Goal: Communication & Community: Ask a question

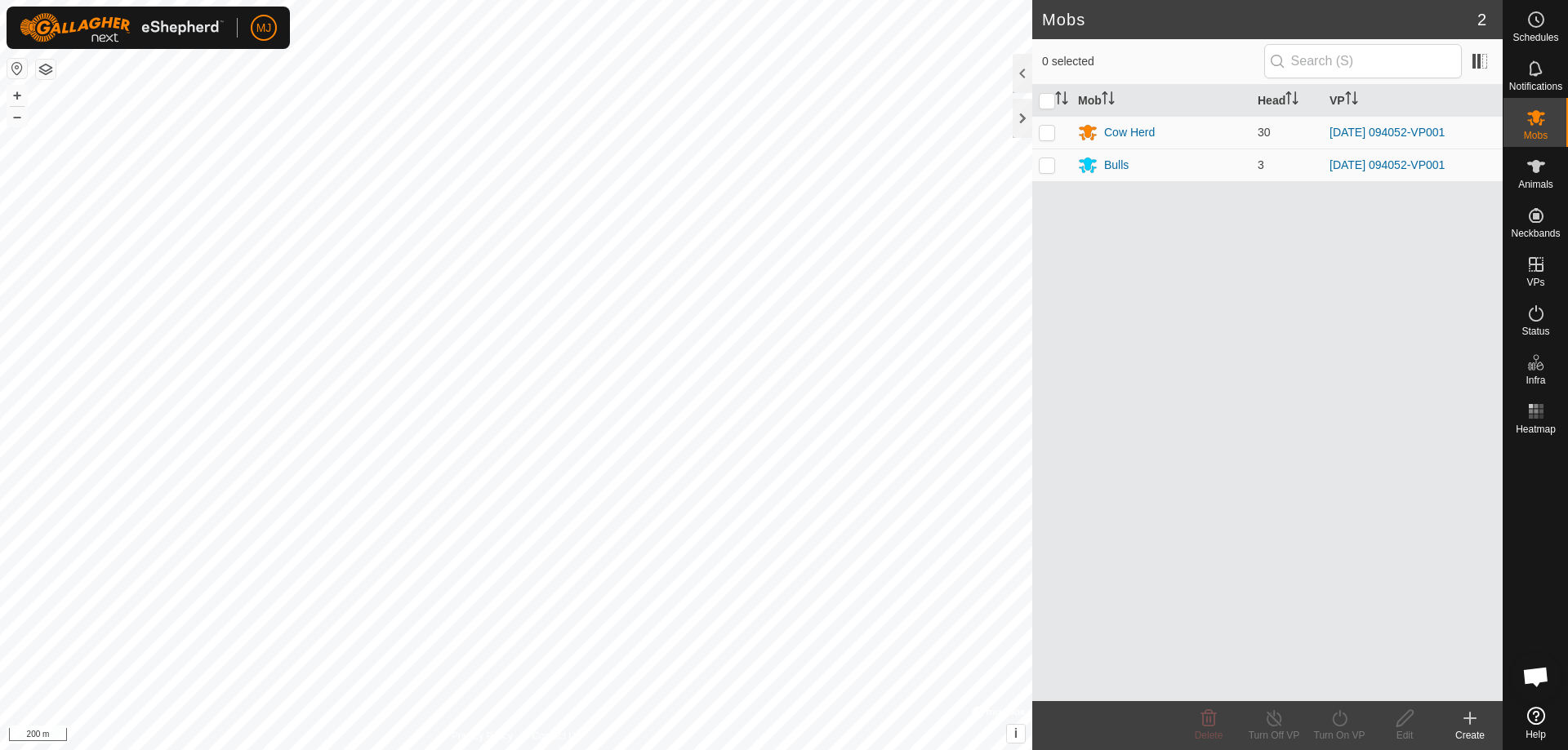
scroll to position [4040, 0]
click at [1047, 132] on p-checkbox at bounding box center [1046, 132] width 16 height 13
checkbox input "true"
click at [1043, 168] on p-checkbox at bounding box center [1046, 165] width 16 height 13
checkbox input "true"
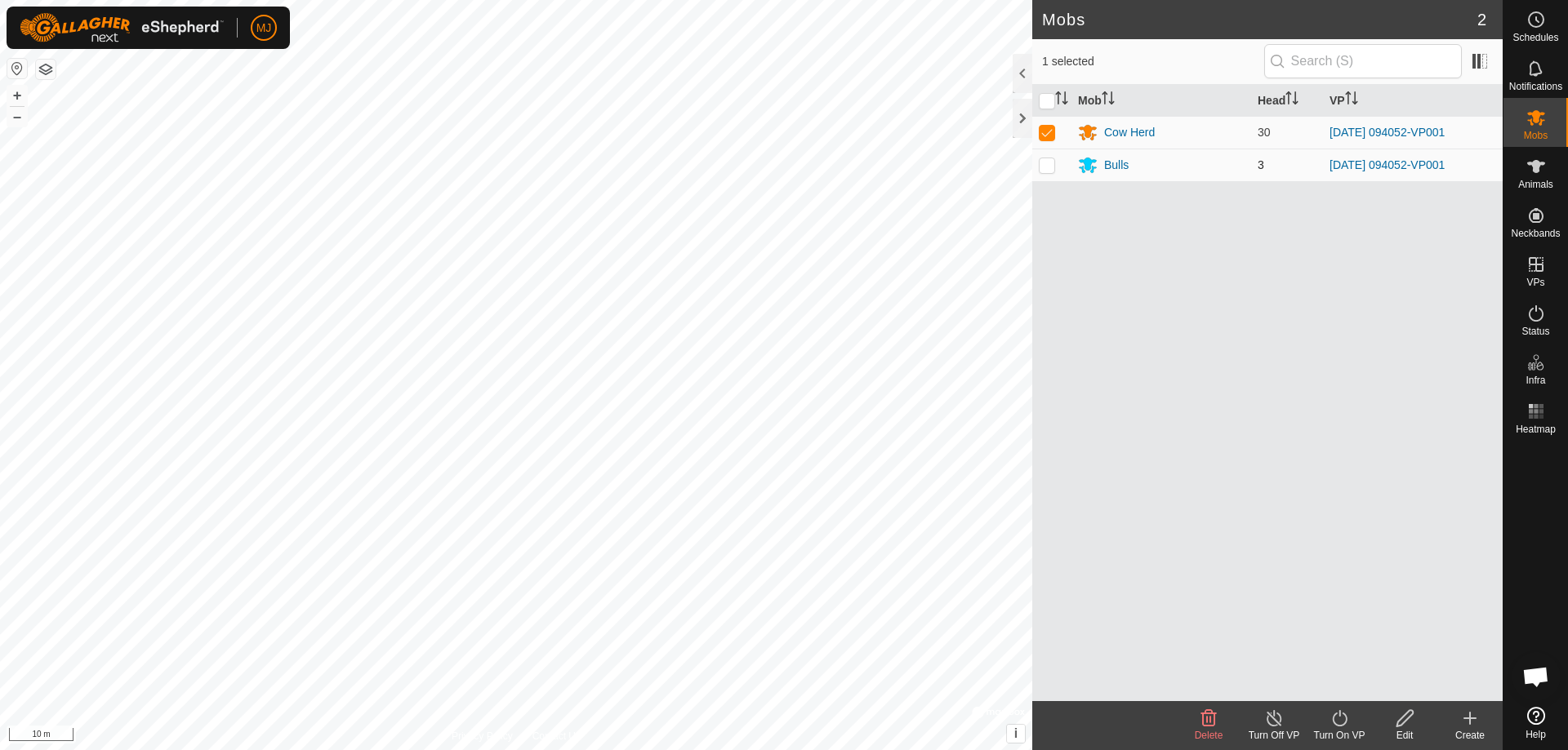
checkbox input "true"
click at [1338, 718] on icon at bounding box center [1339, 718] width 20 height 19
click at [1273, 610] on div "Mob Head VP Cow Herd 30 2025-09-08 094052-VP001 Bulls 3 2025-09-08 094052-VP001" at bounding box center [1267, 393] width 470 height 616
click at [1273, 724] on icon at bounding box center [1274, 718] width 20 height 19
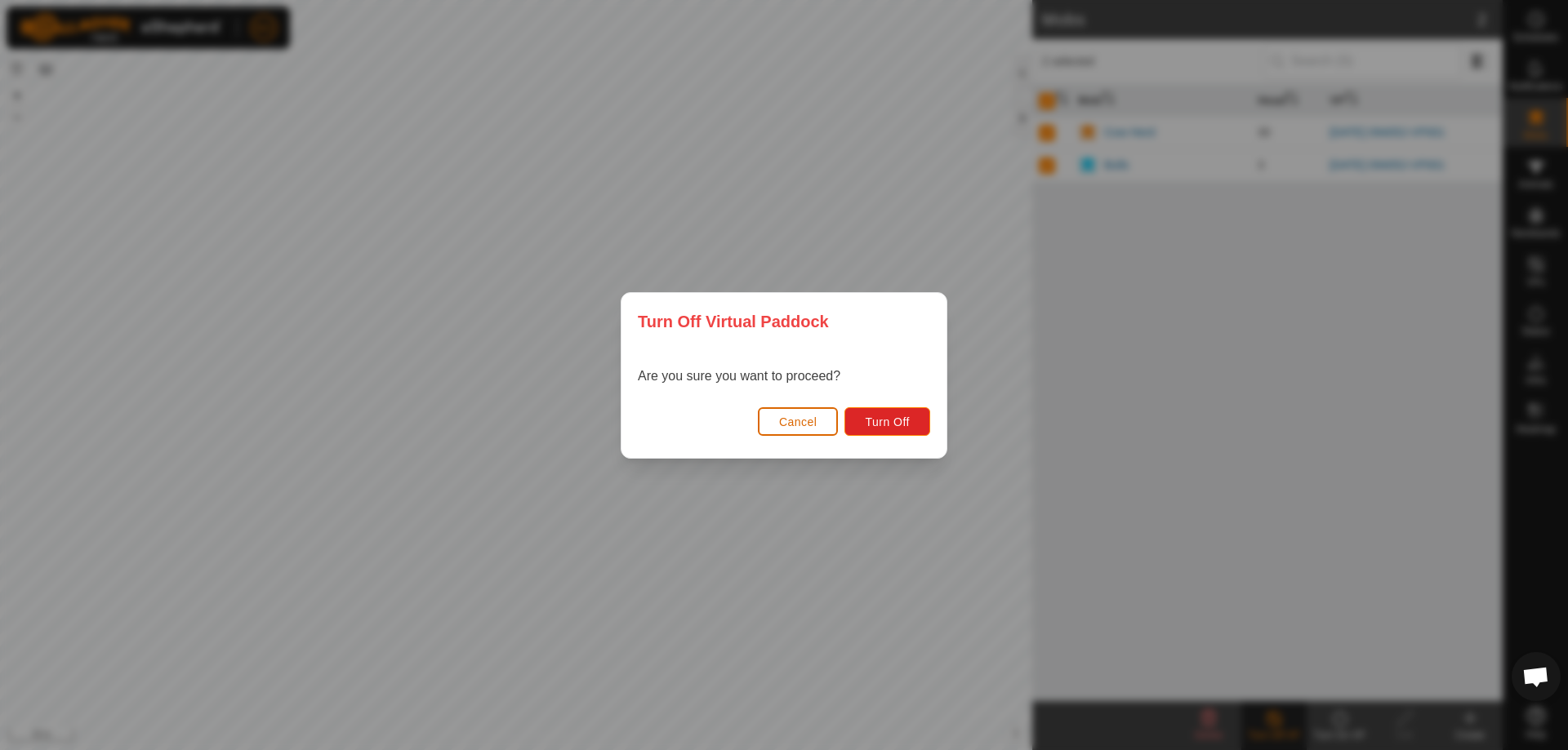
click at [785, 426] on span "Cancel" at bounding box center [797, 421] width 38 height 13
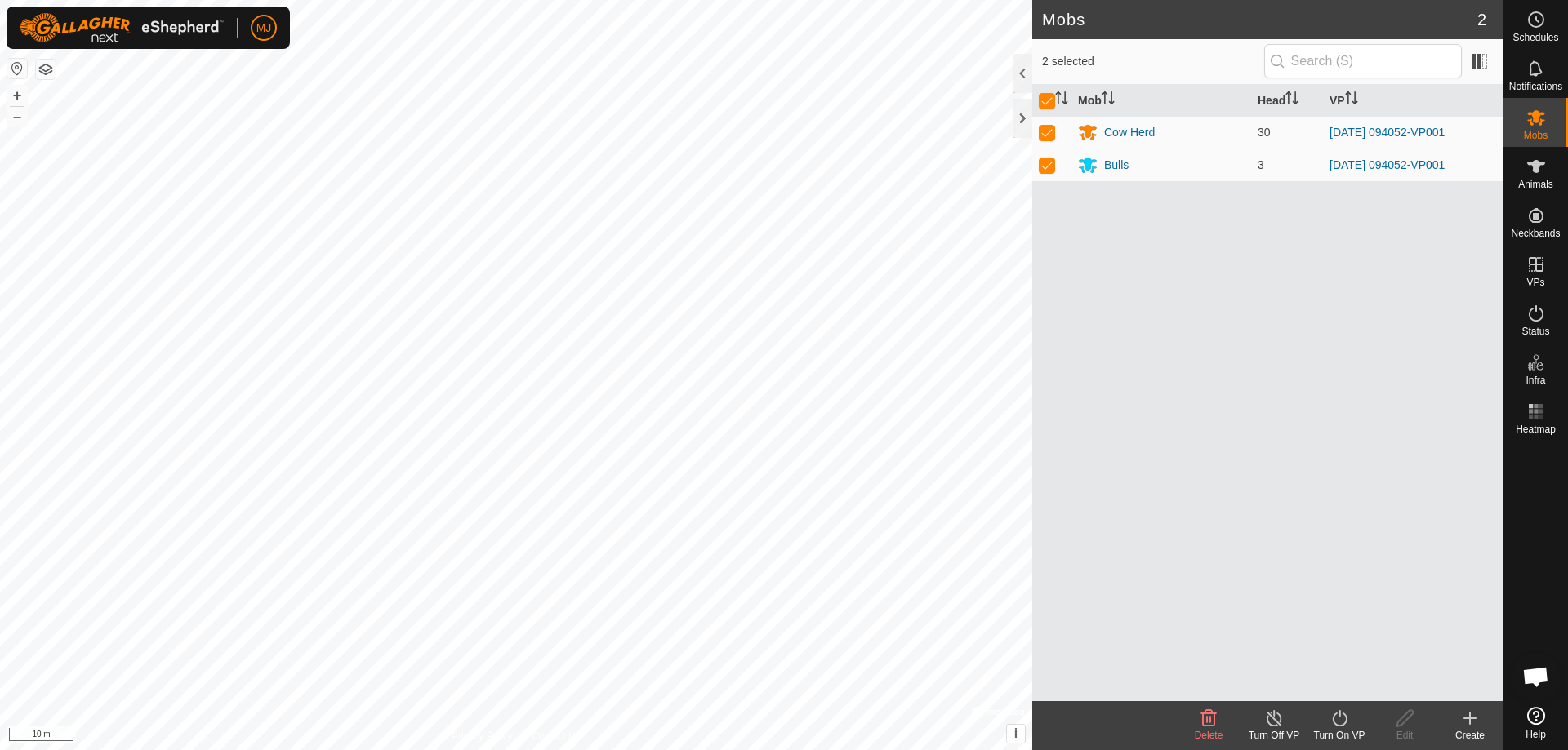
click at [1341, 722] on icon at bounding box center [1339, 718] width 20 height 19
click at [1346, 679] on link "Now" at bounding box center [1388, 682] width 161 height 33
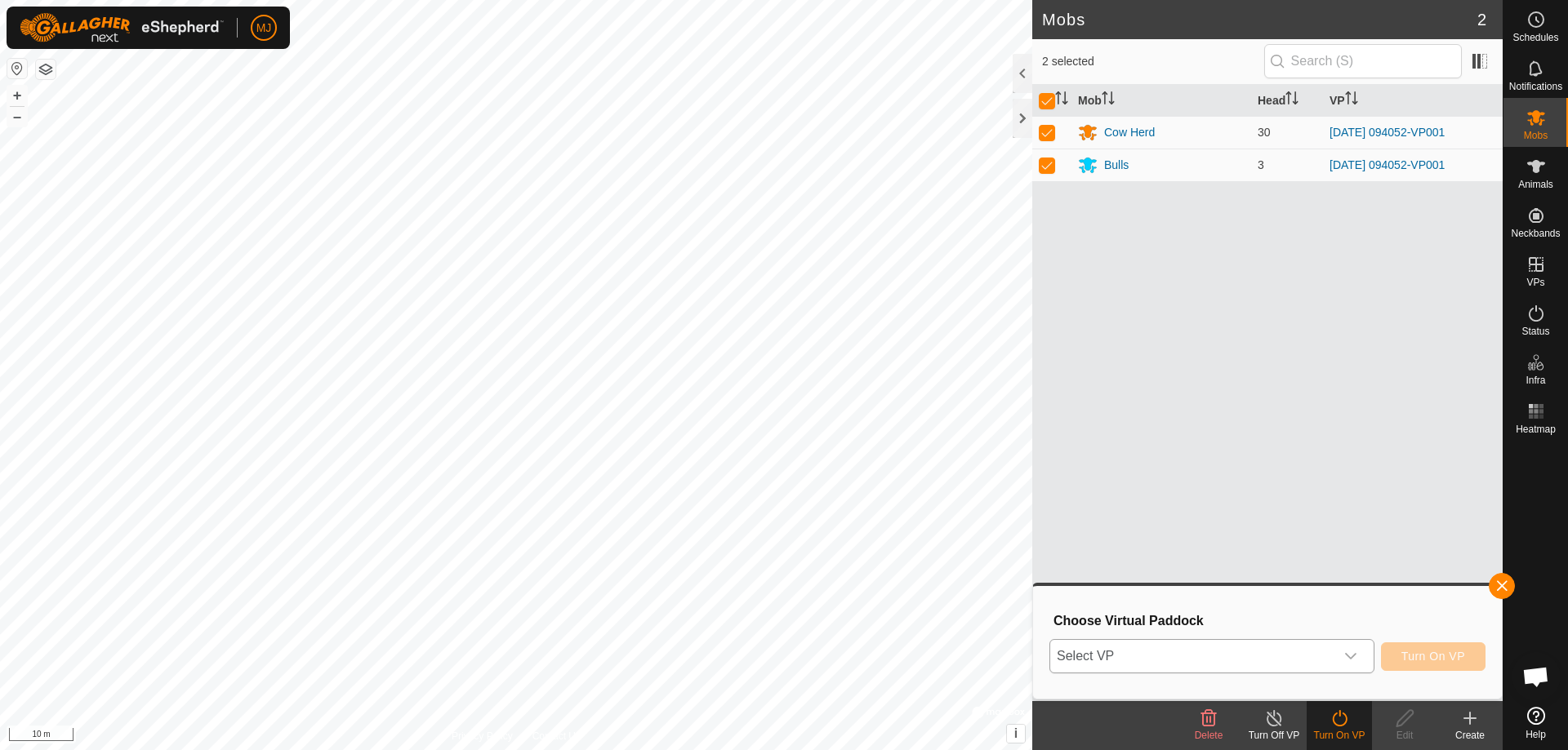
click at [1347, 653] on icon "dropdown trigger" at bounding box center [1350, 656] width 13 height 13
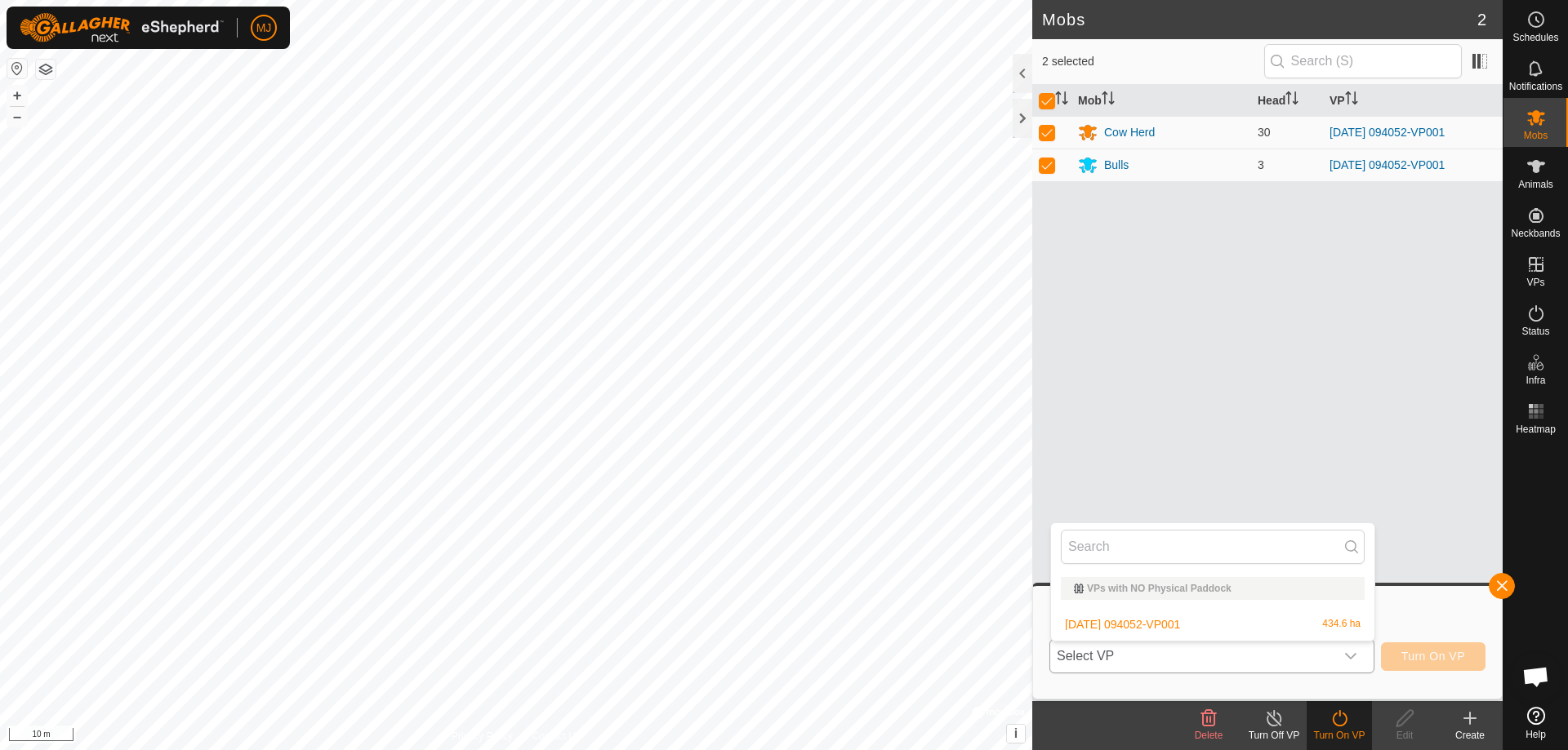
click at [1146, 621] on li "2025-09-08 094052-VP001 434.6 ha" at bounding box center [1212, 624] width 323 height 33
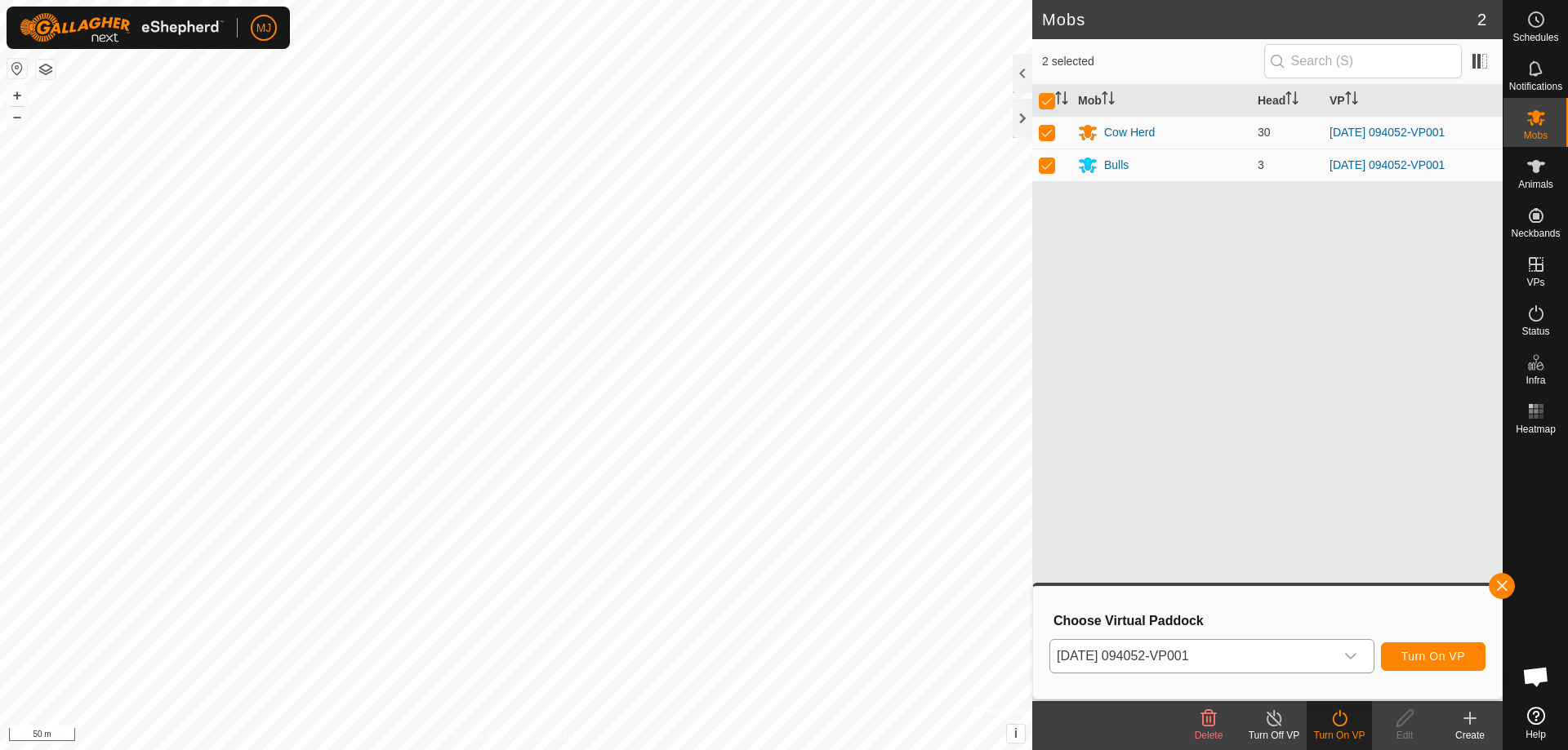
click at [1271, 723] on icon at bounding box center [1274, 718] width 20 height 19
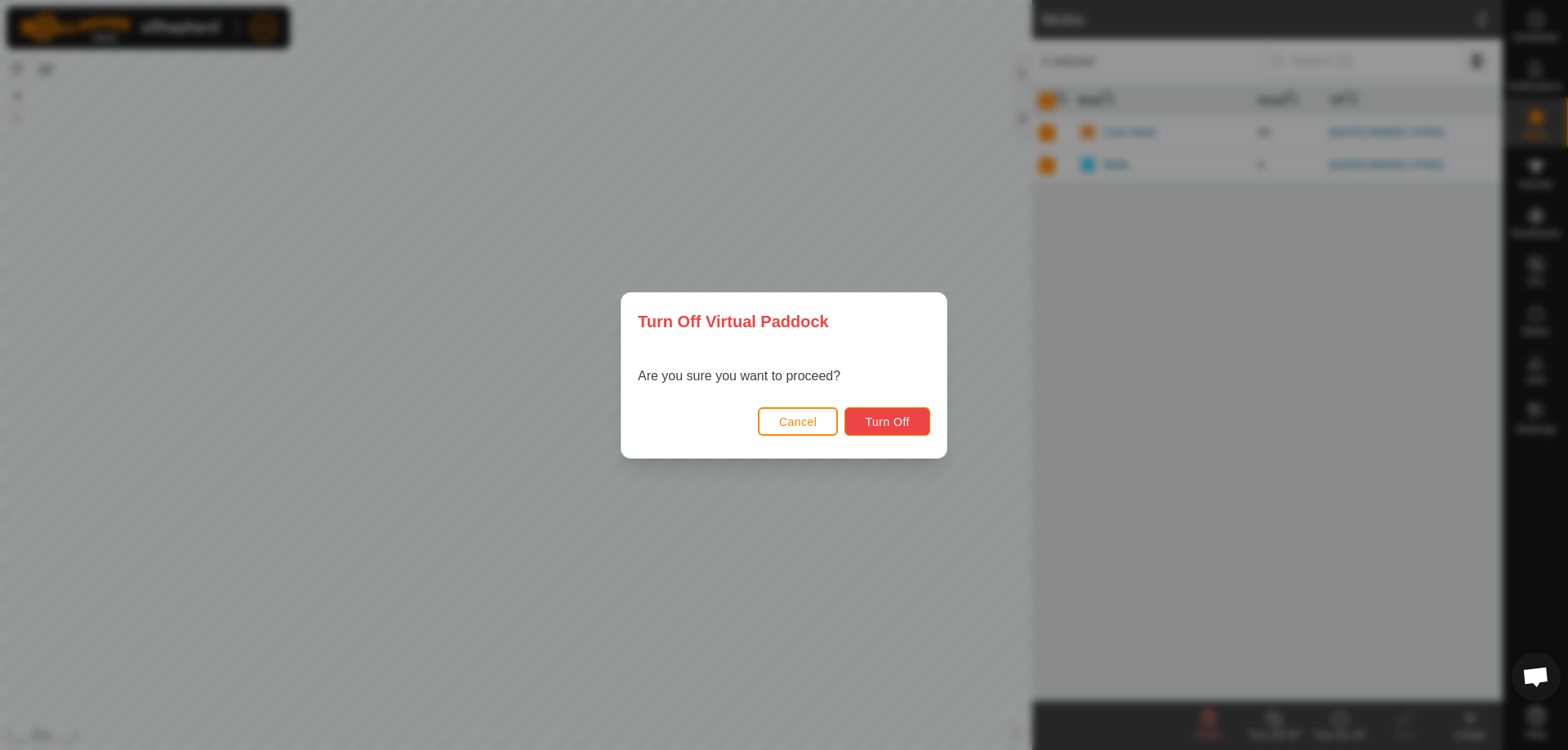
click at [873, 416] on span "Turn Off" at bounding box center [887, 421] width 45 height 13
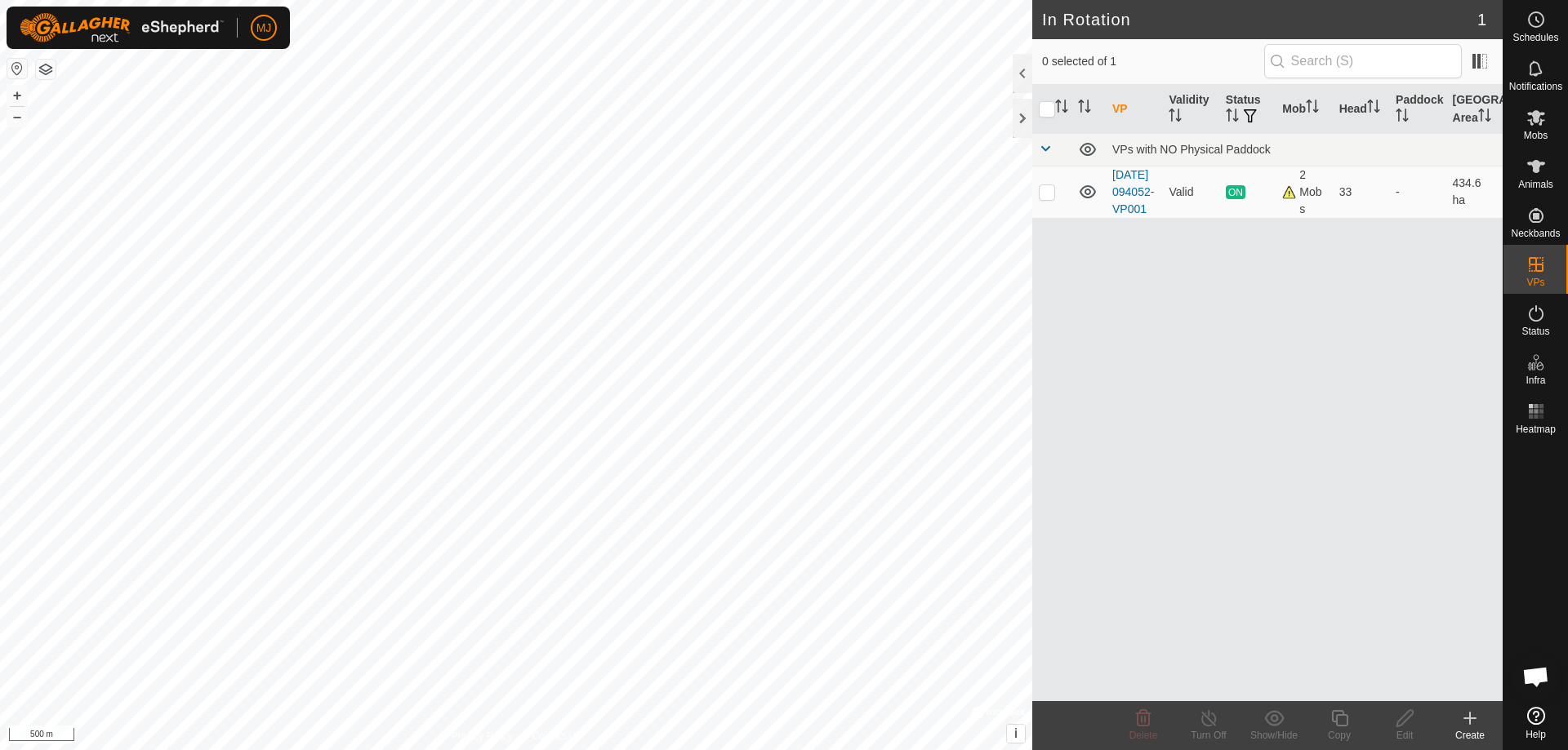
scroll to position [4040, 0]
checkbox input "true"
click at [1203, 719] on icon at bounding box center [1208, 718] width 20 height 19
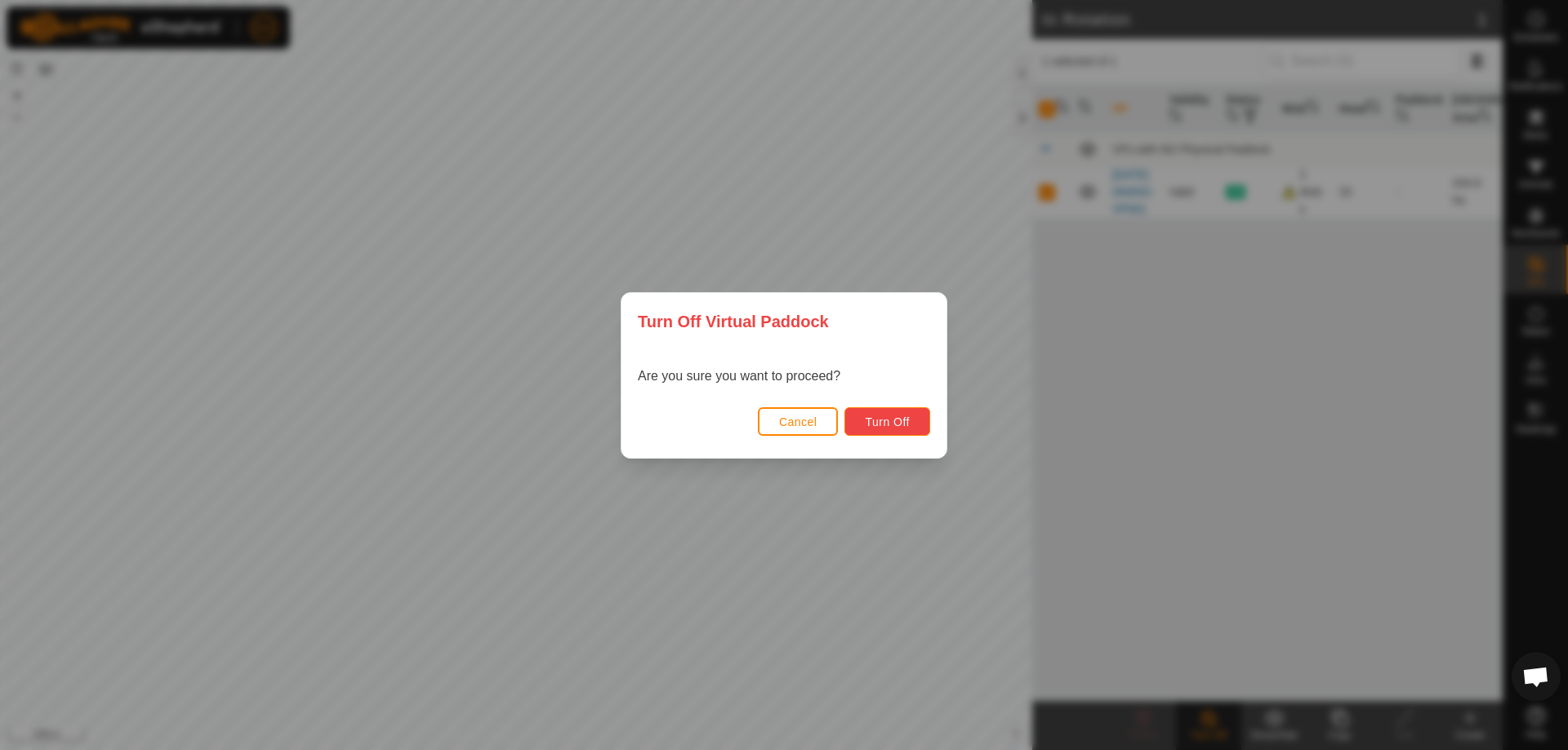
click at [889, 421] on span "Turn Off" at bounding box center [887, 421] width 45 height 13
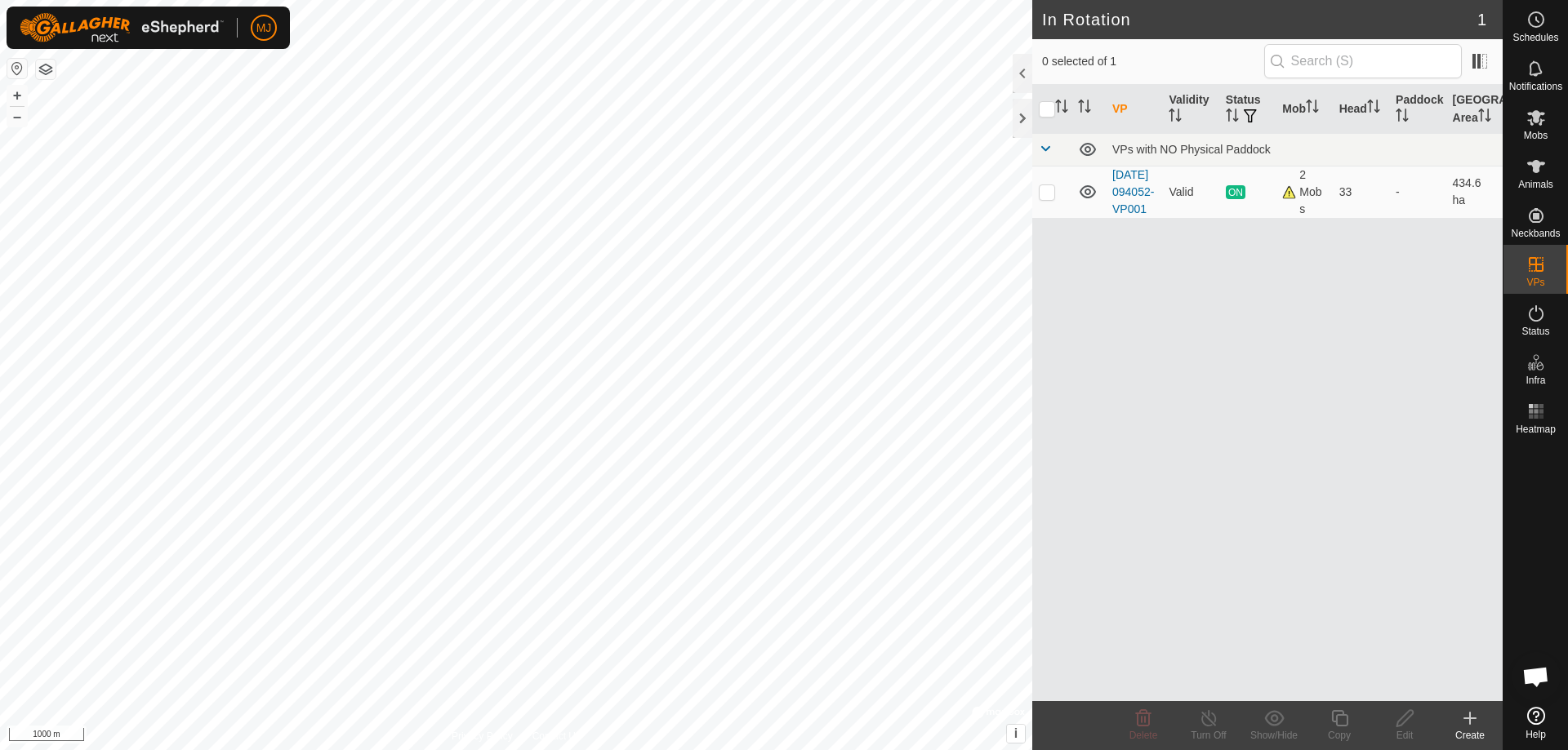
scroll to position [4040, 0]
click at [1540, 675] on span "Open chat" at bounding box center [1535, 678] width 27 height 23
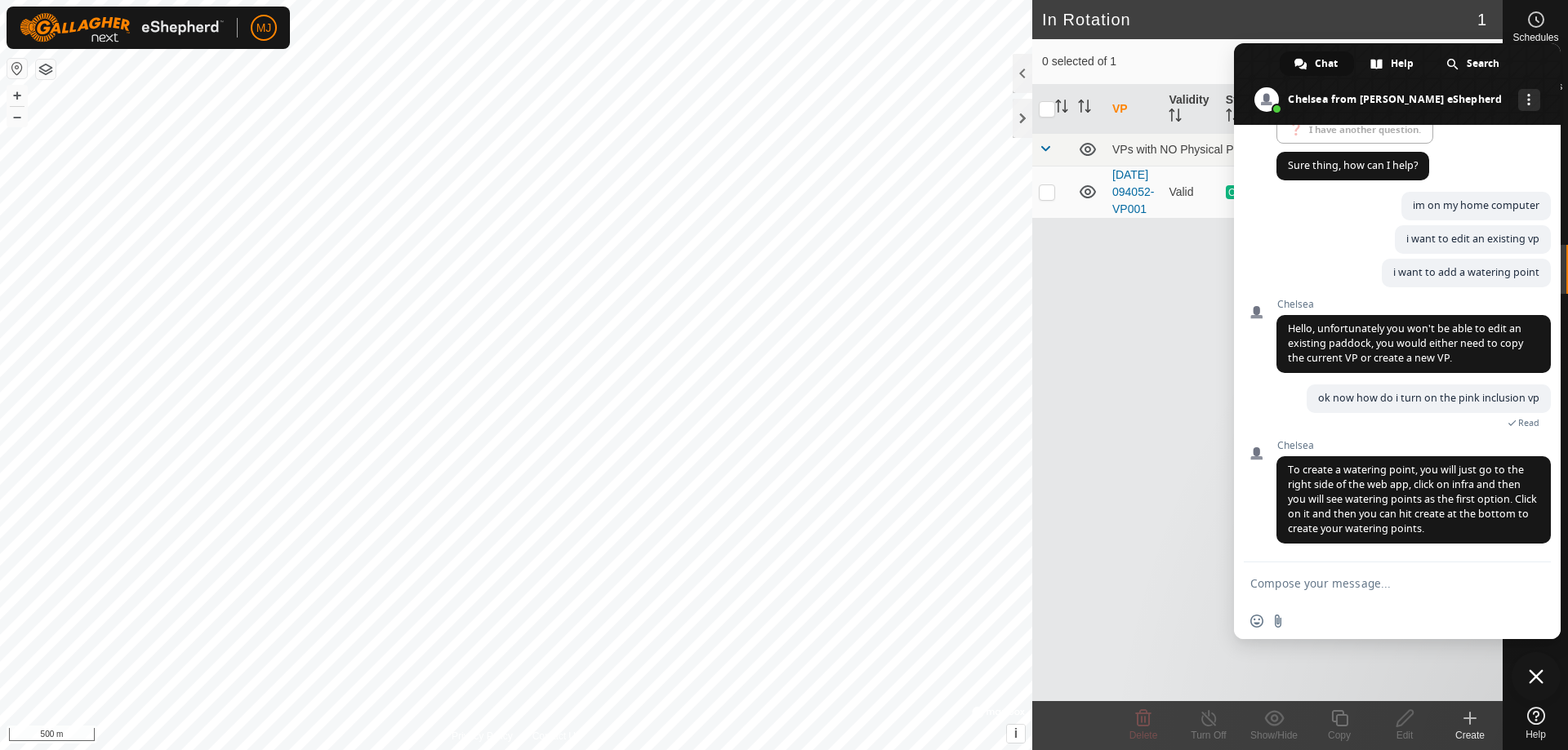
click at [255, 749] on html "MJ Schedules Notifications Mobs Animals Neckbands VPs Status Infra Heatmap Help…" at bounding box center [784, 375] width 1568 height 750
click at [73, 749] on html "MJ Schedules Notifications Mobs Animals Neckbands VPs Status Infra Heatmap Help…" at bounding box center [784, 375] width 1568 height 750
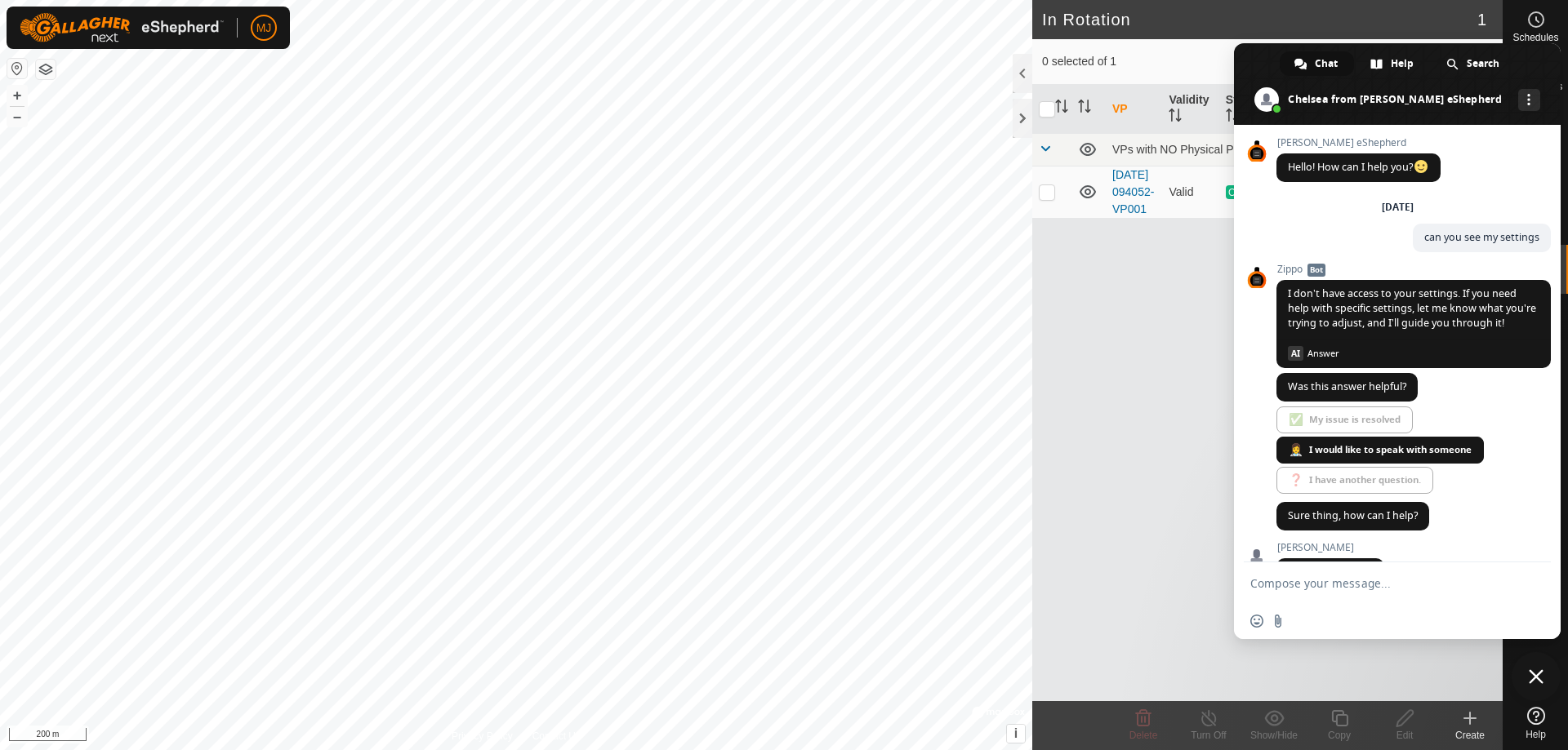
scroll to position [4040, 0]
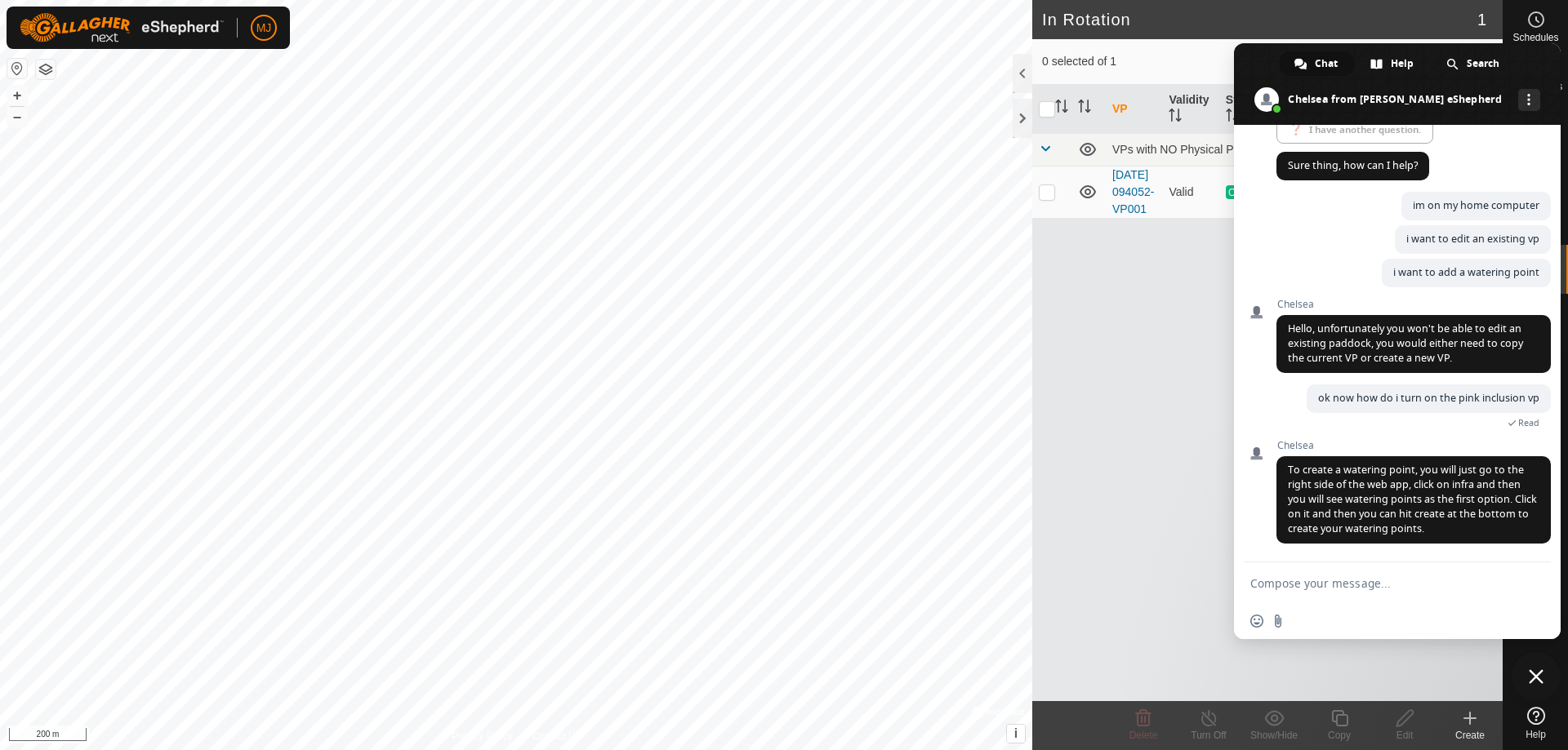
click at [1198, 562] on div "VP Validity Status Mob Head Paddock Grazing Area VPs with NO Physical Paddock […" at bounding box center [1267, 393] width 470 height 616
click at [1460, 588] on textarea "Compose your message..." at bounding box center [1378, 584] width 258 height 15
type textarea "good evening?"
click at [1526, 581] on span "Send" at bounding box center [1533, 584] width 12 height 12
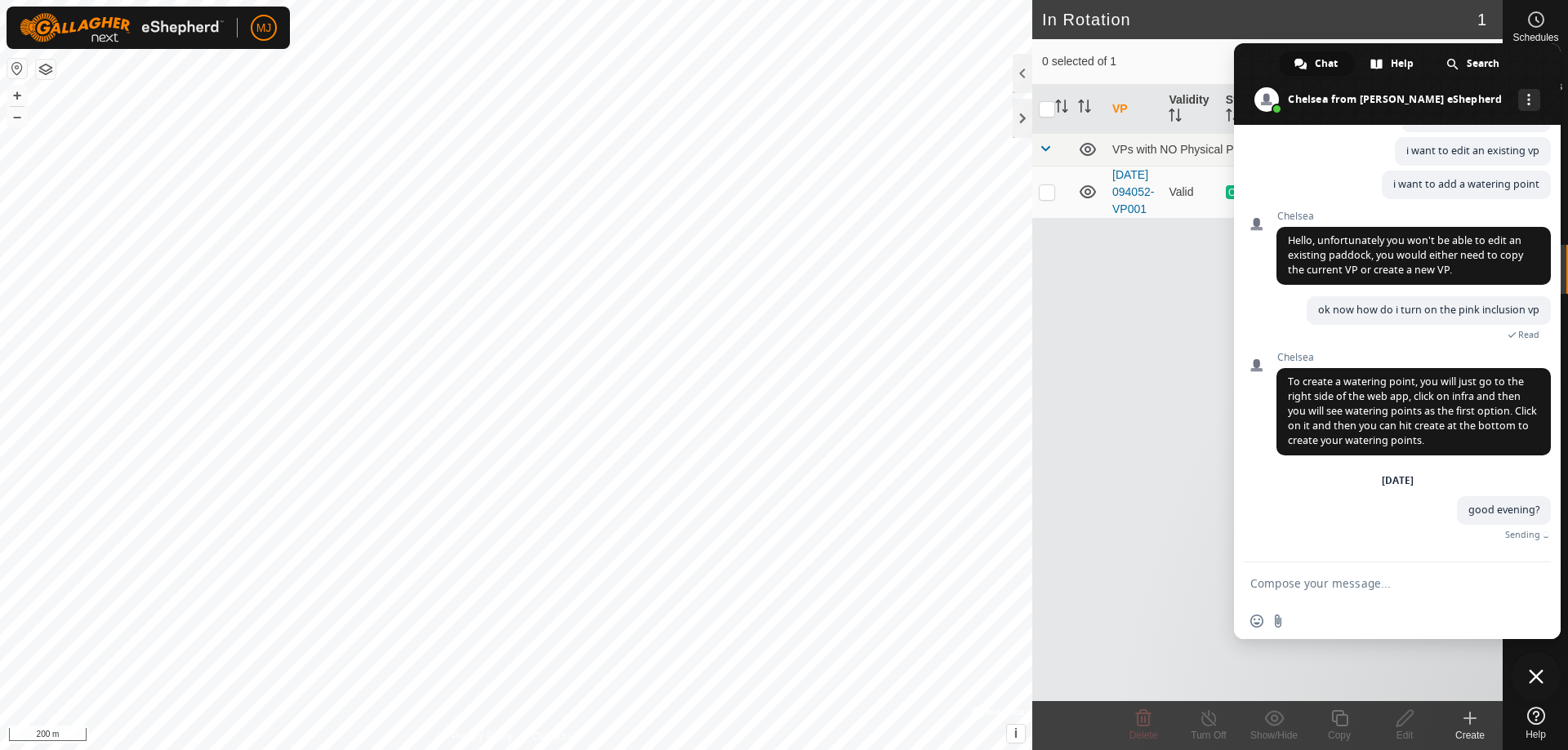
scroll to position [4110, 0]
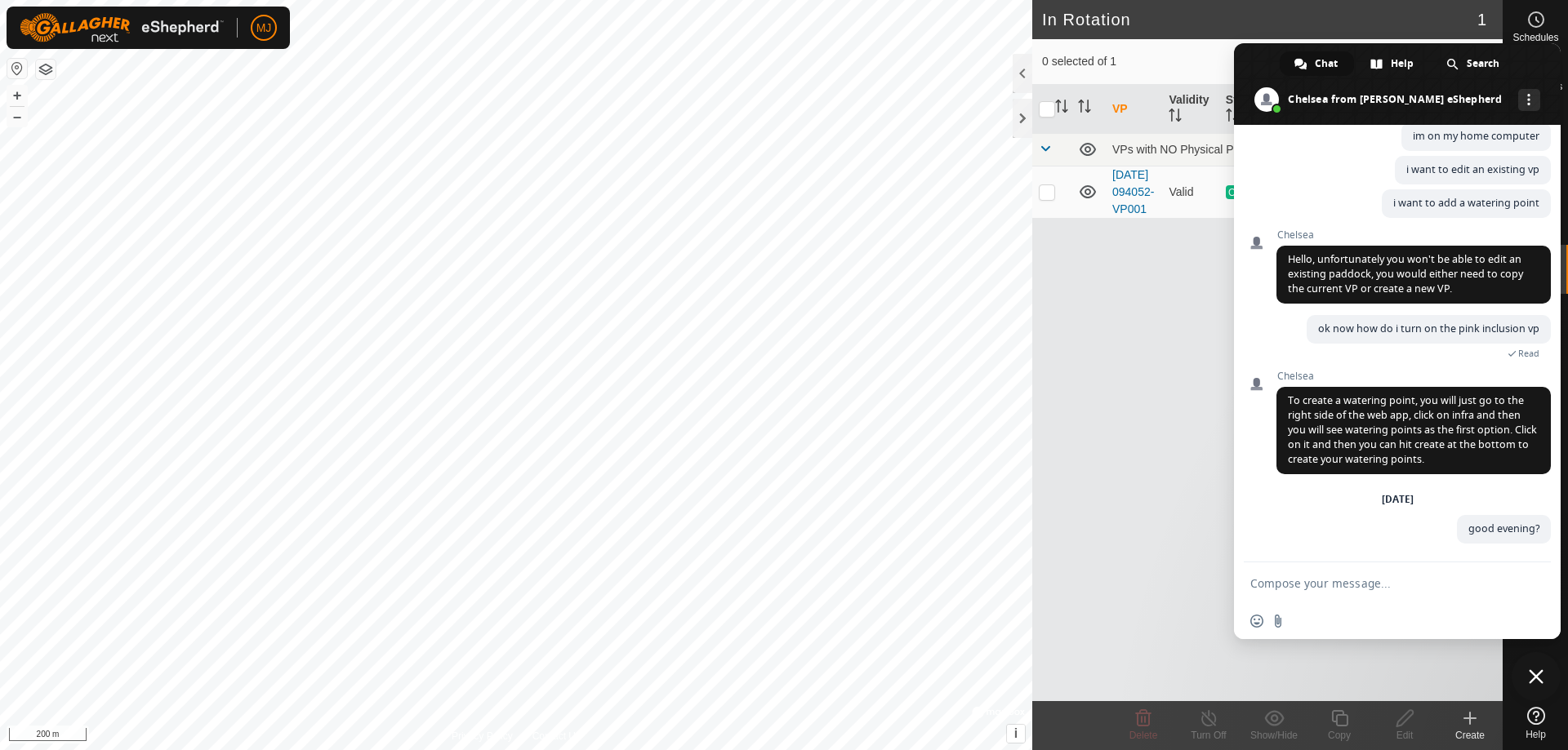
click at [1407, 579] on textarea "Compose your message..." at bounding box center [1378, 584] width 258 height 15
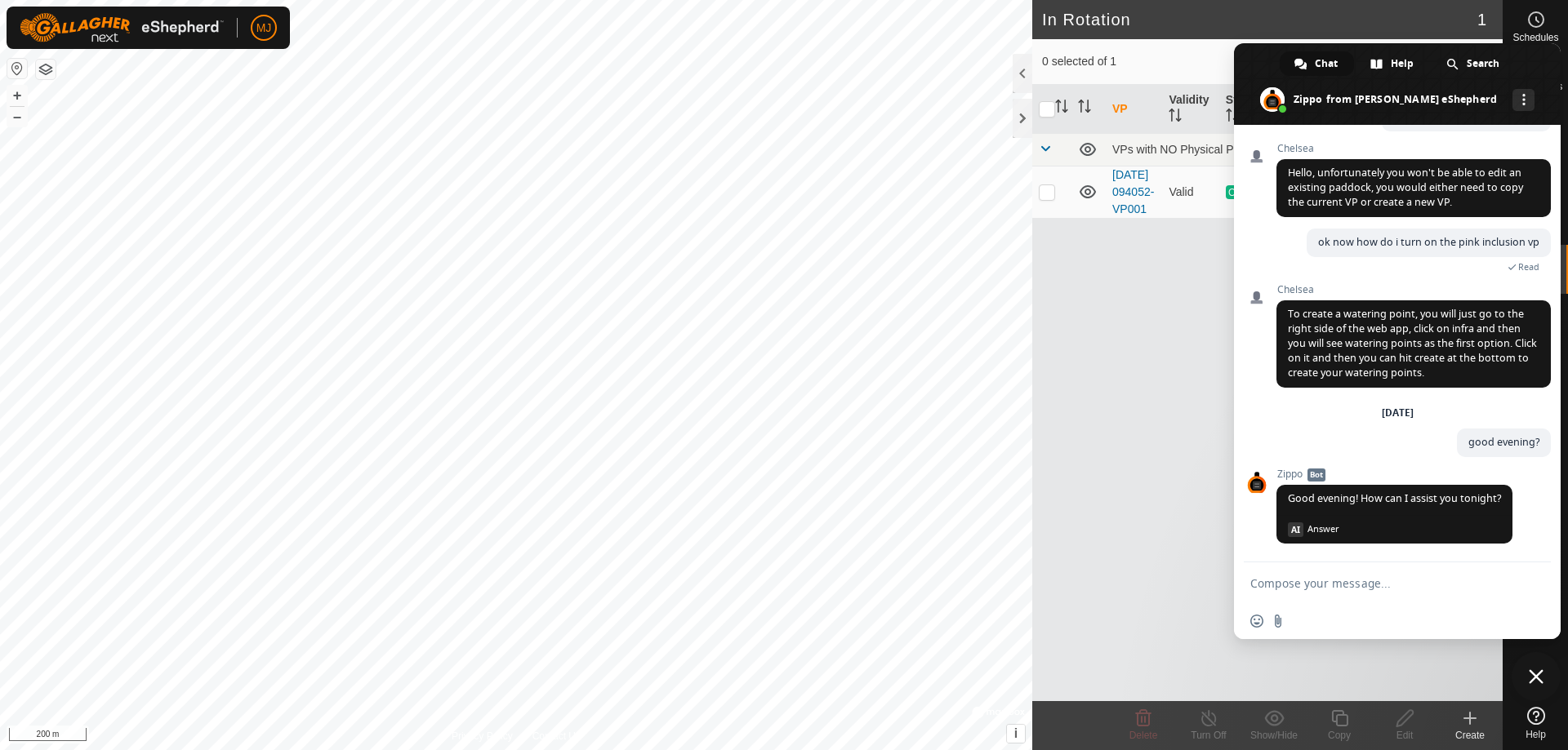
scroll to position [4196, 0]
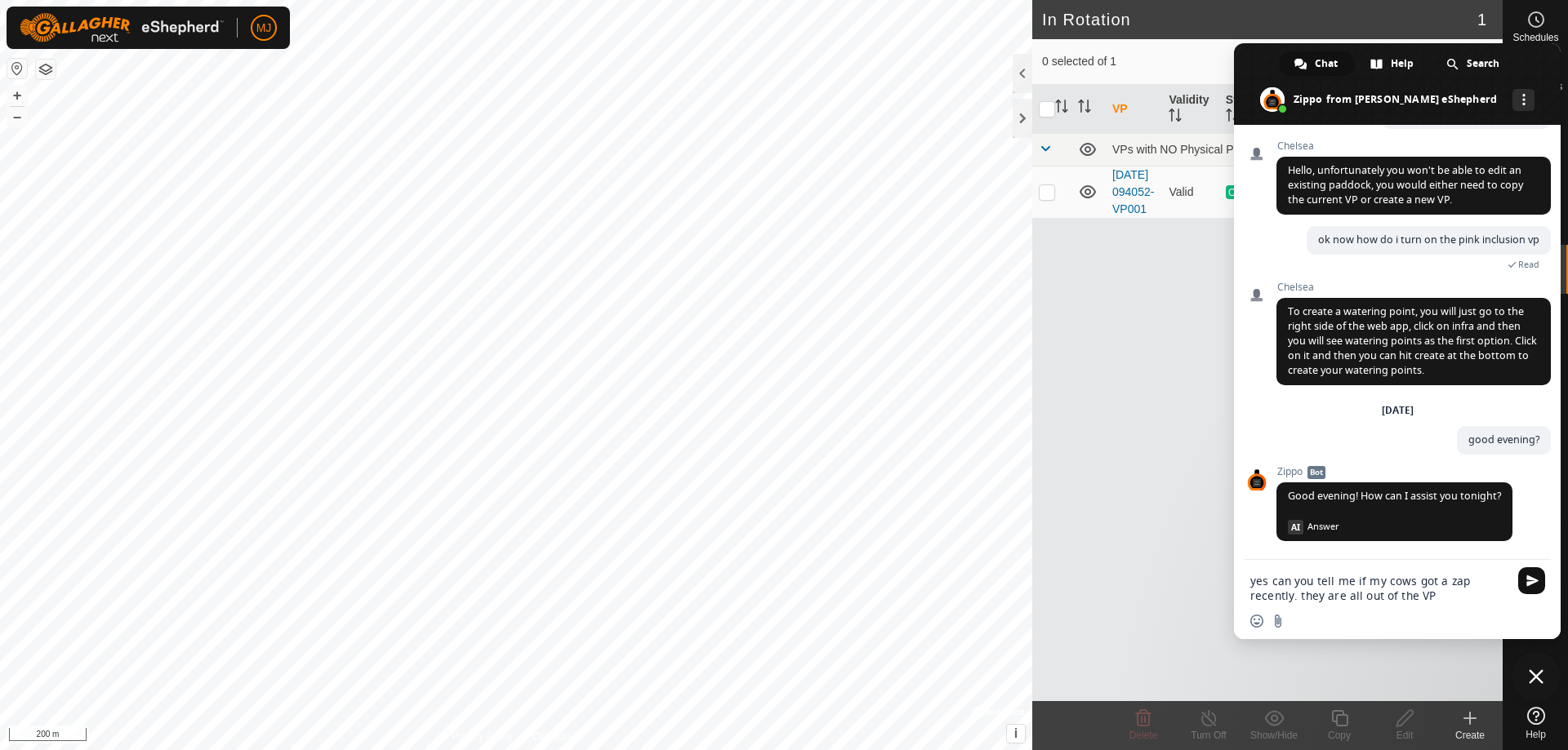
type textarea "yes can you tell me if my cows got a zap recently. they are all out of the VP"
click at [1532, 579] on span "Send" at bounding box center [1533, 581] width 12 height 12
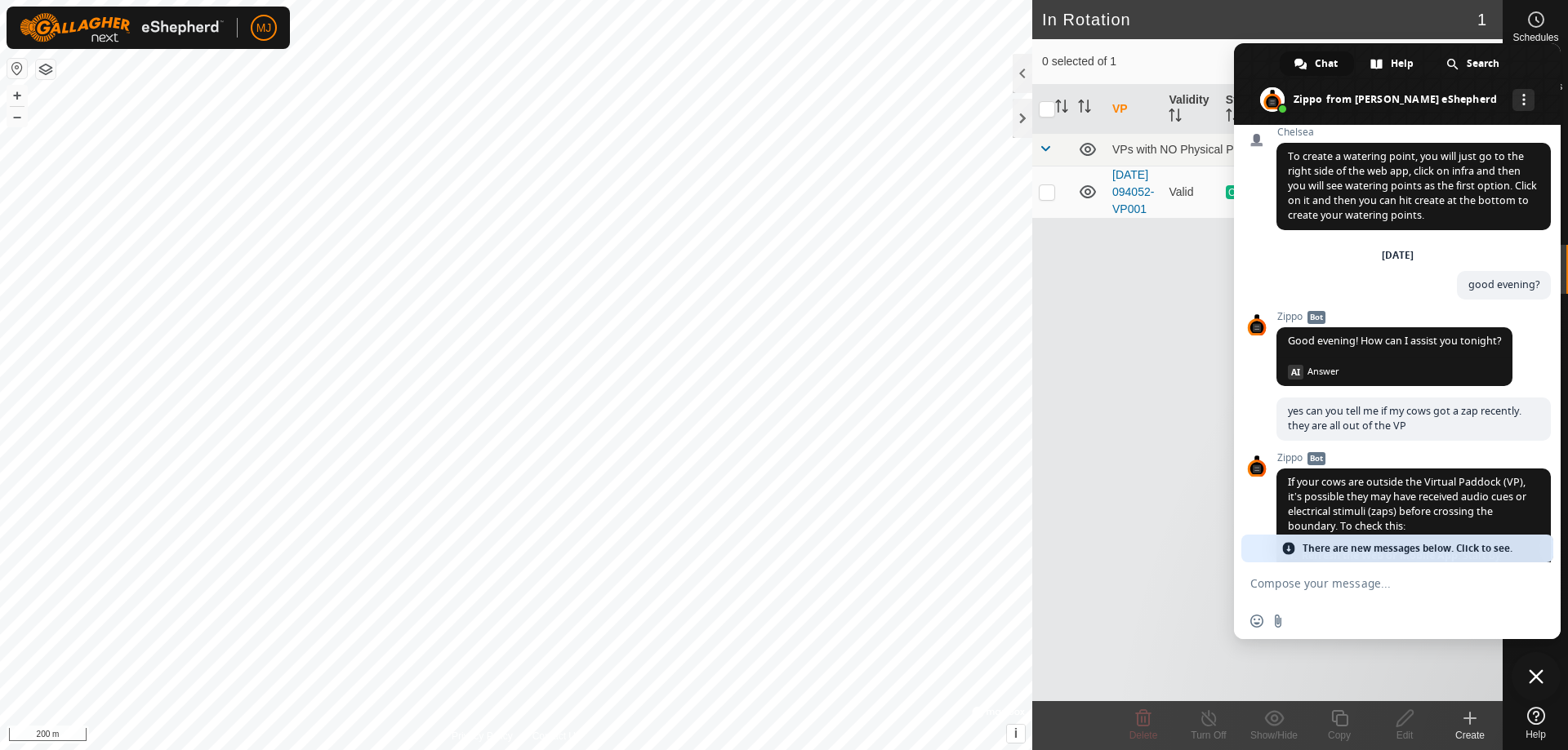
scroll to position [4264, 0]
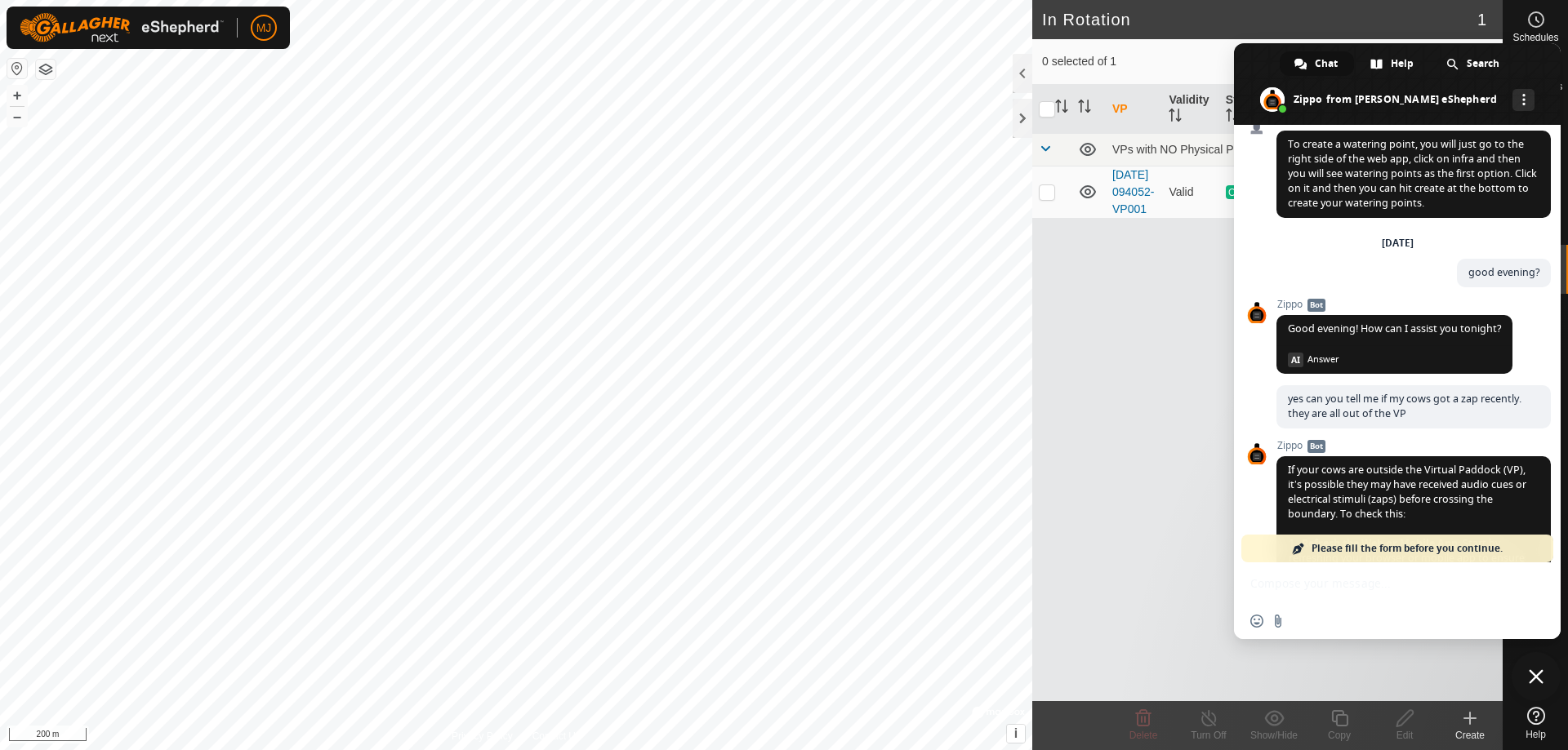
click at [1340, 545] on span "Please fill the form before you continue." at bounding box center [1407, 548] width 191 height 27
